Goal: Information Seeking & Learning: Learn about a topic

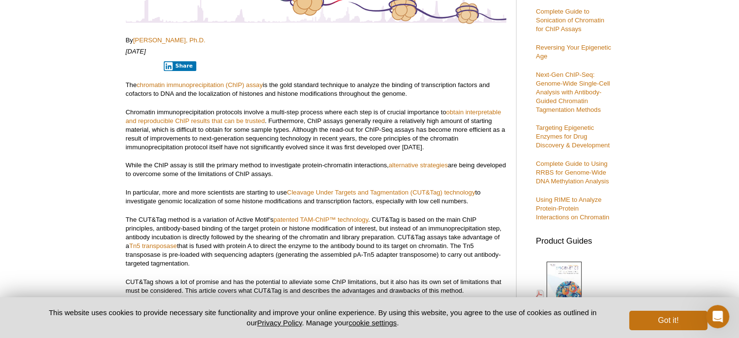
scroll to position [201, 0]
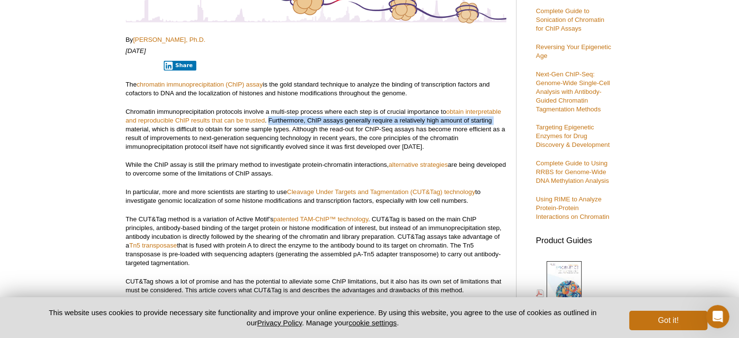
drag, startPoint x: 269, startPoint y: 118, endPoint x: 122, endPoint y: 129, distance: 147.2
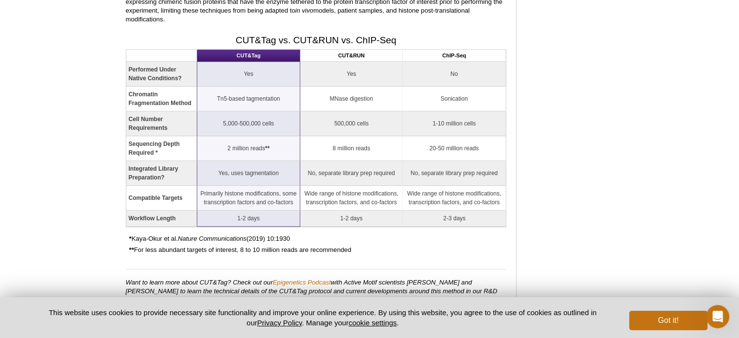
scroll to position [1057, 0]
drag, startPoint x: 222, startPoint y: 112, endPoint x: 378, endPoint y: 104, distance: 156.2
click at [378, 111] on tr "Cell Number Requirements 5,000-500,000 cells 500,000 cells 1-10 million cells" at bounding box center [316, 123] width 380 height 25
click at [378, 111] on td "500,000 cells" at bounding box center [351, 123] width 103 height 25
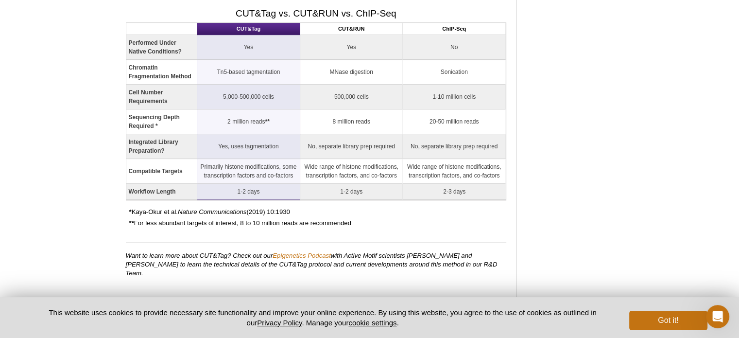
scroll to position [1084, 0]
drag, startPoint x: 217, startPoint y: 133, endPoint x: 294, endPoint y: 131, distance: 76.8
click at [294, 133] on td "Yes, uses tagmentation" at bounding box center [248, 145] width 103 height 25
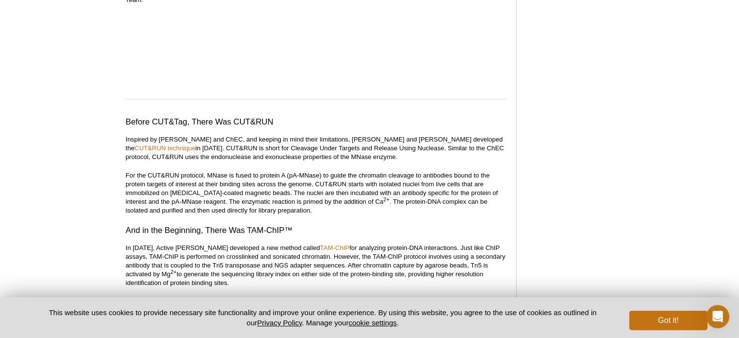
scroll to position [1357, 0]
click at [350, 135] on p "Inspired by [PERSON_NAME] and ChEC, and keeping in mind their limitations, [PER…" at bounding box center [316, 148] width 381 height 26
click at [181, 139] on p "Inspired by [PERSON_NAME] and ChEC, and keeping in mind their limitations, [PER…" at bounding box center [316, 148] width 381 height 26
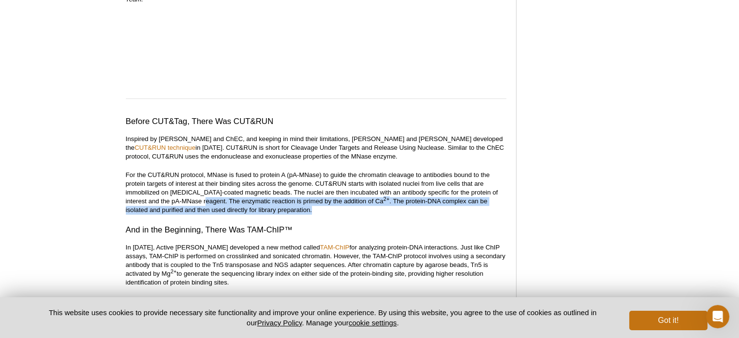
drag, startPoint x: 194, startPoint y: 180, endPoint x: 317, endPoint y: 189, distance: 122.8
click at [317, 189] on p "For the CUT&RUN protocol, MNase is fused to protein A (pA-MNase) to guide the c…" at bounding box center [316, 193] width 381 height 44
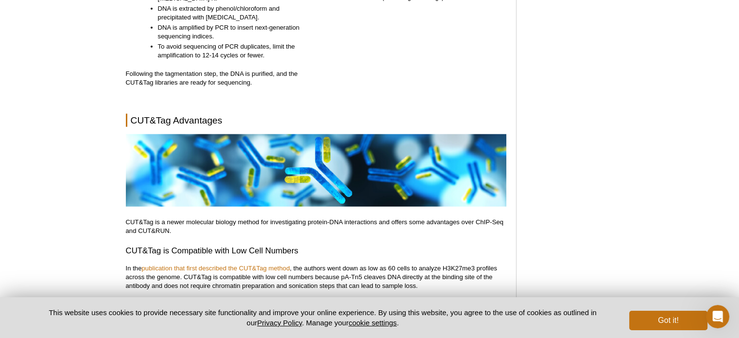
scroll to position [2532, 0]
